Goal: Task Accomplishment & Management: Manage account settings

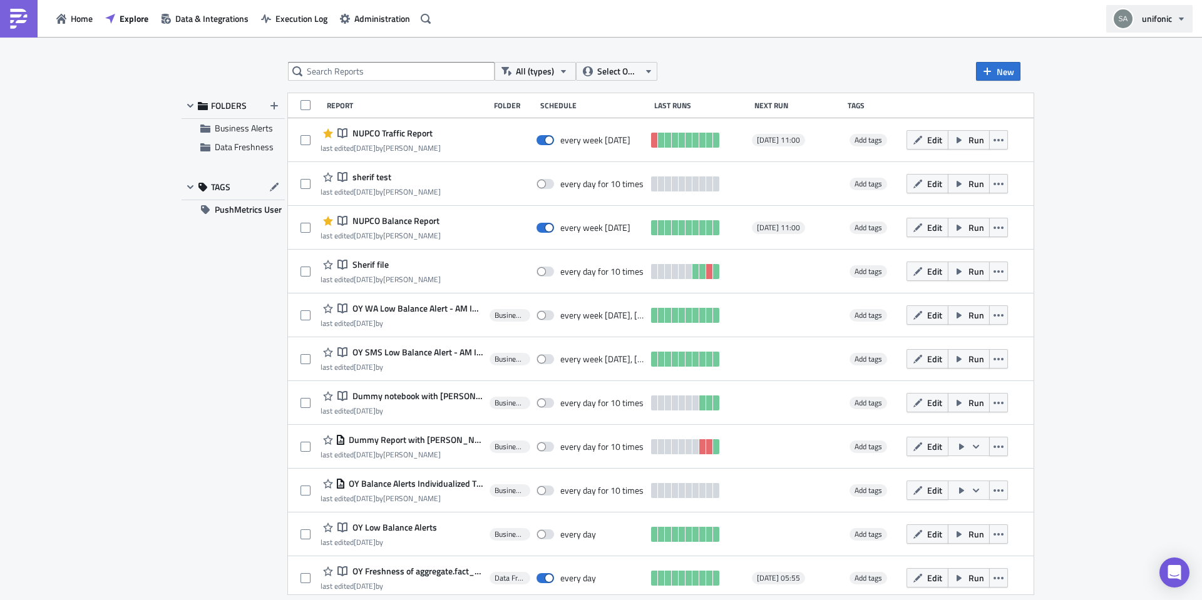
click at [1148, 25] on button "unifonic" at bounding box center [1149, 19] width 86 height 28
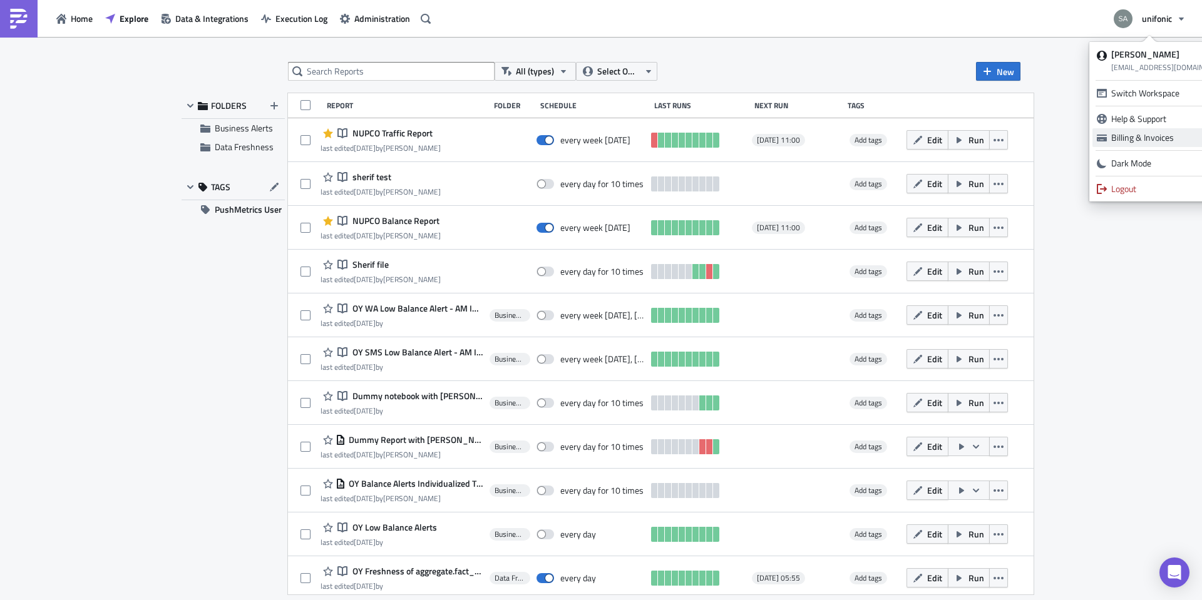
click at [1118, 134] on div "Billing & Invoices" at bounding box center [1171, 137] width 120 height 13
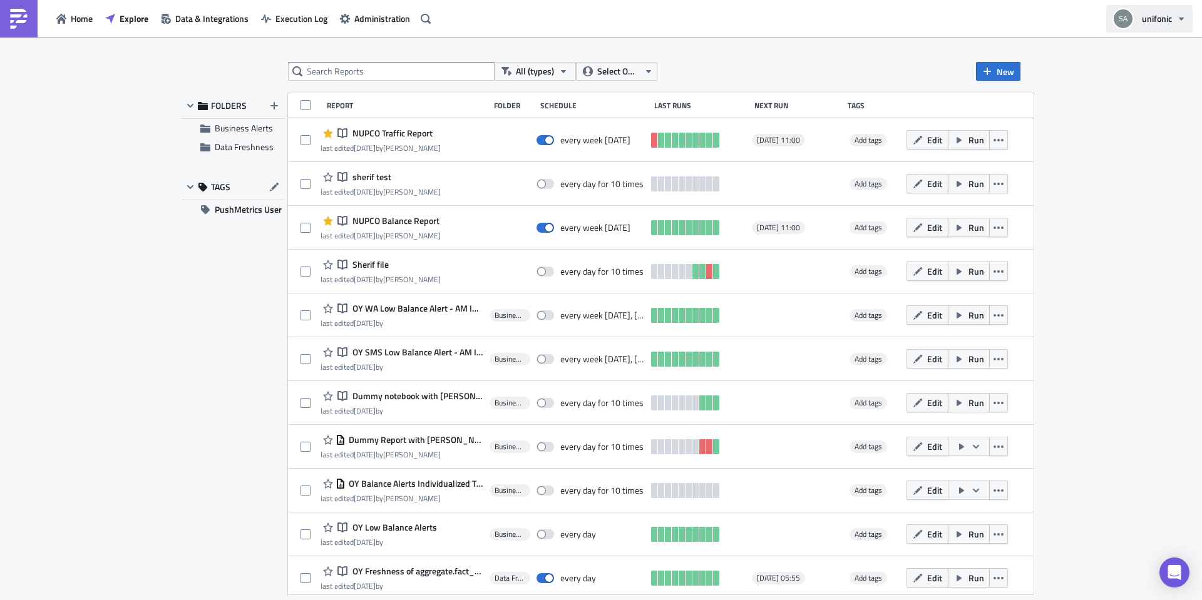
click at [1147, 19] on span "unifonic" at bounding box center [1157, 18] width 30 height 13
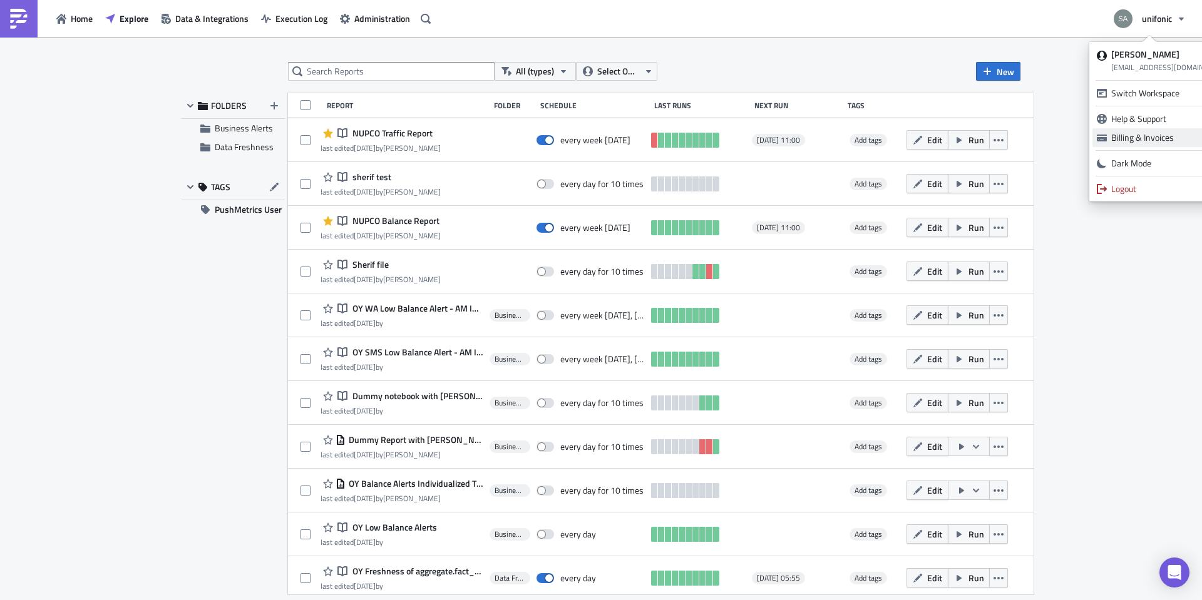
click at [1144, 138] on div "Billing & Invoices" at bounding box center [1171, 137] width 120 height 13
